Goal: Check status: Check status

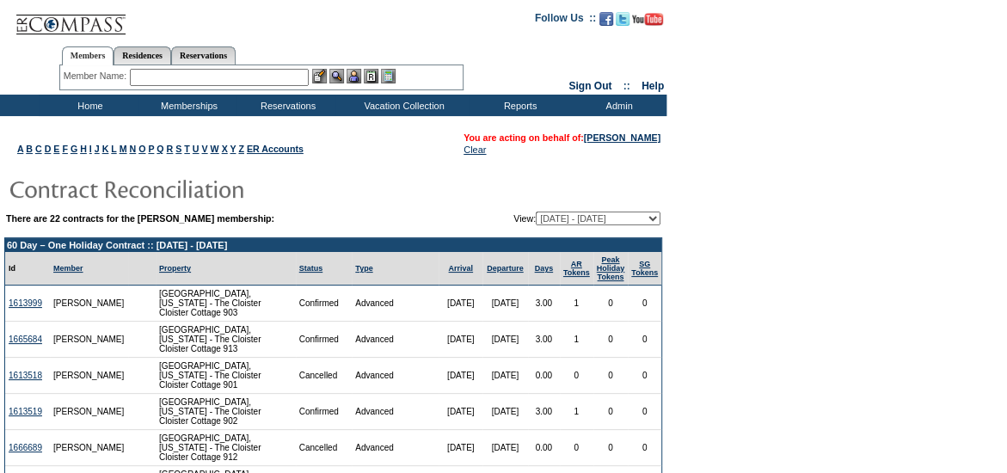
click at [585, 214] on select "[DATE] - [DATE] [DATE] - [DATE] [DATE] - [DATE] [DATE] - [DATE] [DATE] - [DATE]…" at bounding box center [598, 218] width 125 height 14
select select "140082"
click at [536, 211] on select "[DATE] - [DATE] [DATE] - [DATE] [DATE] - [DATE] [DATE] - [DATE] [DATE] - [DATE]…" at bounding box center [598, 218] width 125 height 14
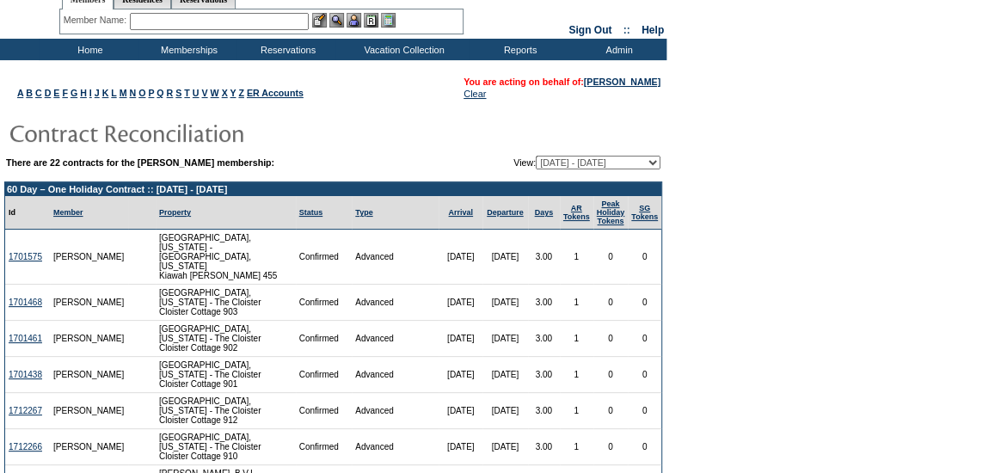
scroll to position [57, 0]
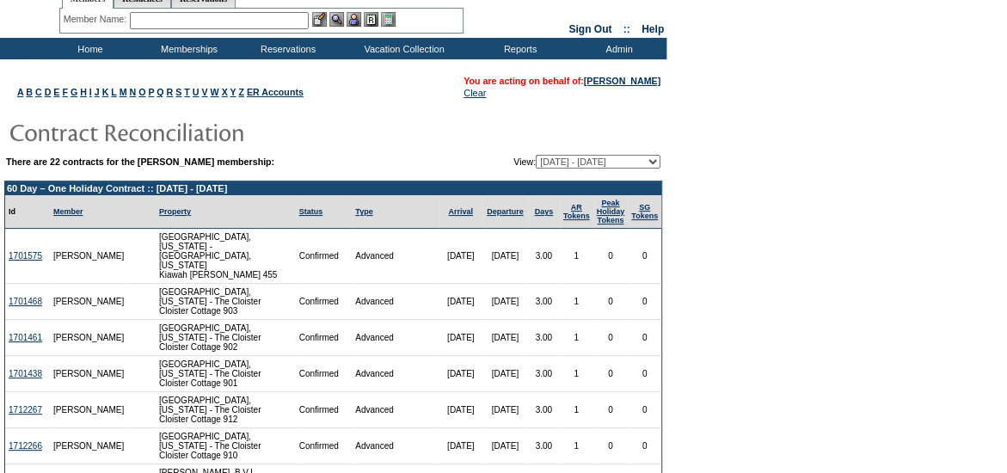
click at [12, 254] on td "1701575" at bounding box center [27, 256] width 45 height 55
click at [24, 267] on td "1701575" at bounding box center [27, 256] width 45 height 55
click at [23, 256] on td "1701575" at bounding box center [27, 256] width 45 height 55
click at [28, 257] on link "1701575" at bounding box center [26, 255] width 34 height 9
